Goal: Find specific page/section: Find specific page/section

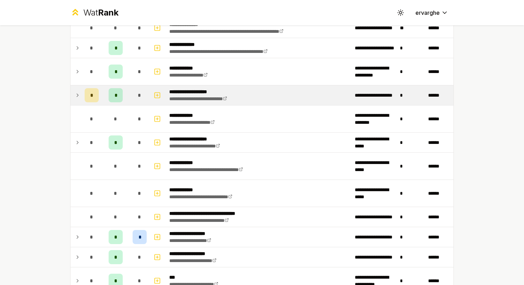
scroll to position [212, 0]
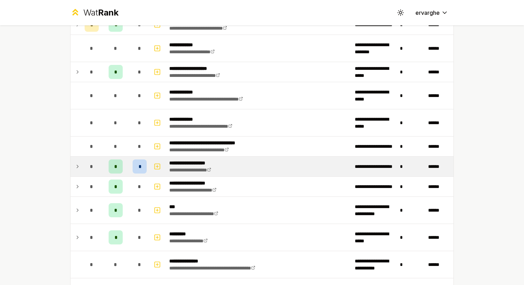
click at [75, 162] on icon at bounding box center [78, 166] width 6 height 8
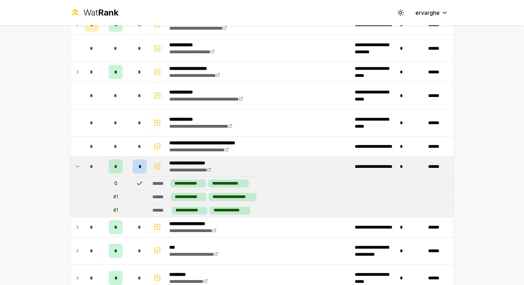
click at [75, 162] on icon at bounding box center [78, 166] width 6 height 8
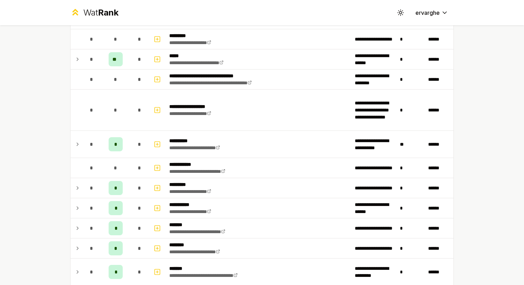
scroll to position [529, 0]
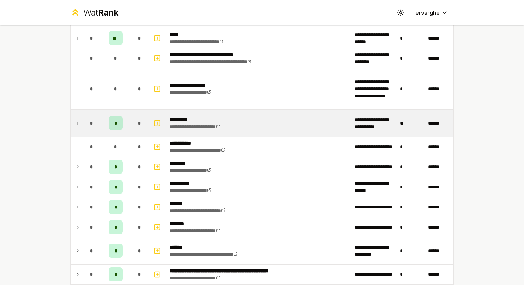
click at [75, 119] on icon at bounding box center [78, 123] width 6 height 8
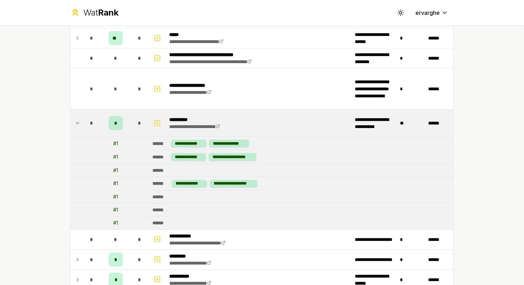
click at [75, 119] on icon at bounding box center [78, 123] width 6 height 8
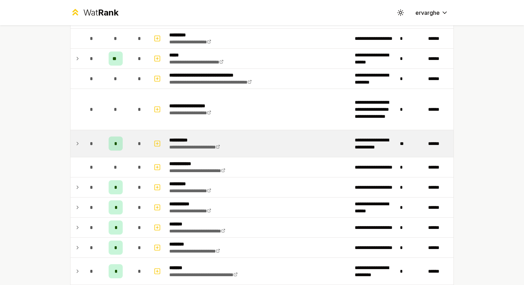
scroll to position [498, 0]
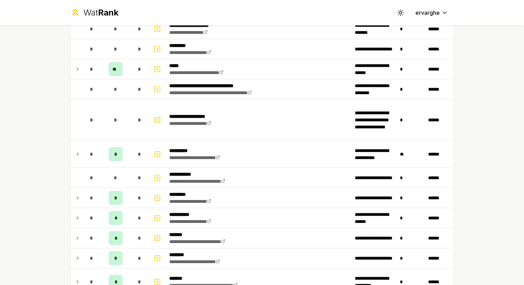
click at [77, 152] on icon at bounding box center [78, 154] width 6 height 8
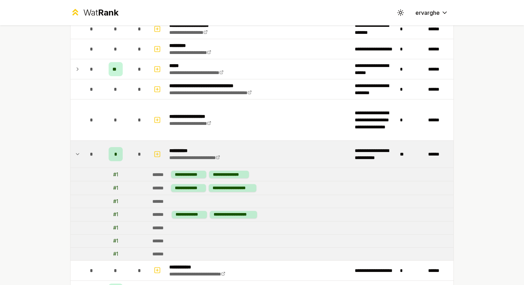
click at [77, 152] on icon at bounding box center [78, 154] width 6 height 8
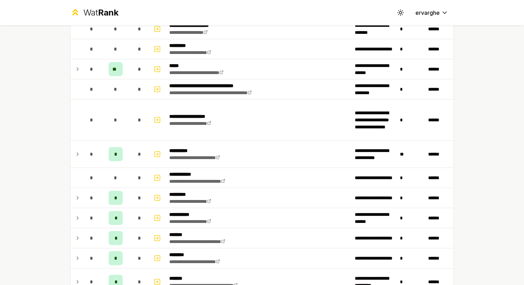
scroll to position [427, 0]
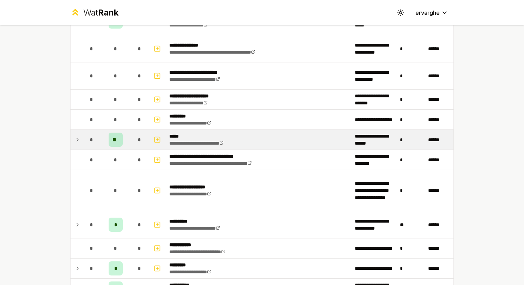
click at [77, 138] on icon at bounding box center [77, 139] width 1 height 3
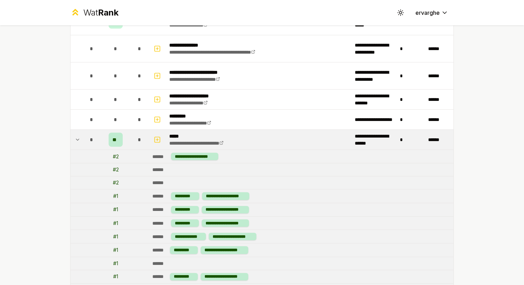
click at [76, 139] on icon at bounding box center [77, 139] width 3 height 1
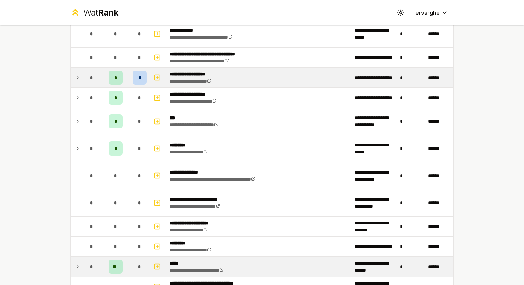
scroll to position [286, 0]
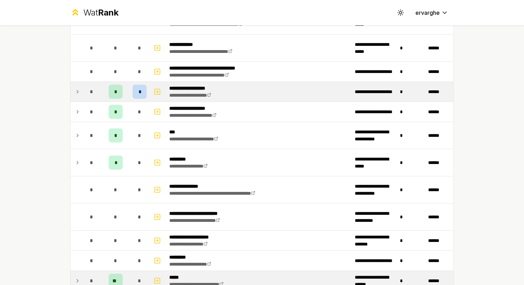
click at [75, 87] on icon at bounding box center [78, 91] width 6 height 8
